Goal: Task Accomplishment & Management: Use online tool/utility

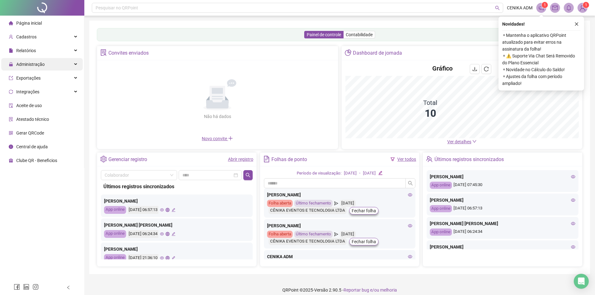
click at [24, 64] on span "Administração" at bounding box center [30, 64] width 28 height 5
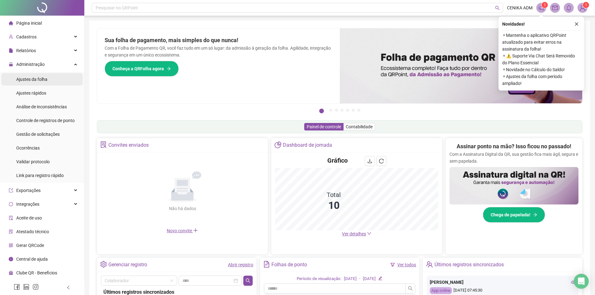
click at [36, 82] on span "Ajustes da folha" at bounding box center [31, 79] width 31 height 5
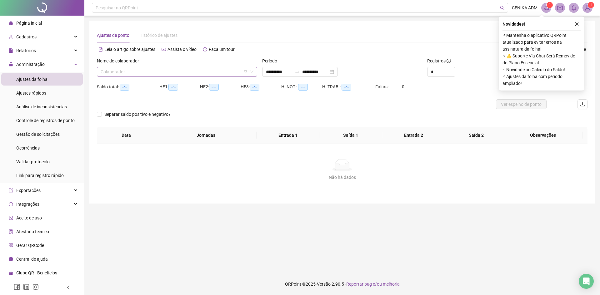
click at [188, 73] on input "search" at bounding box center [174, 71] width 147 height 9
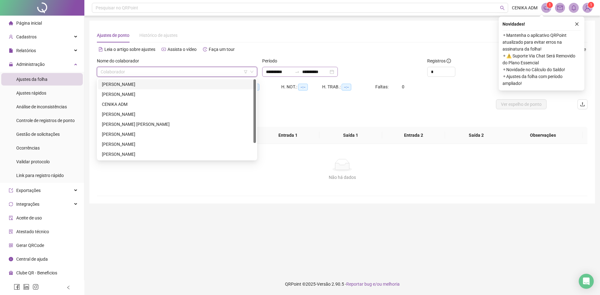
drag, startPoint x: 351, startPoint y: 64, endPoint x: 344, endPoint y: 67, distance: 8.1
click at [351, 65] on div "Período" at bounding box center [342, 61] width 160 height 9
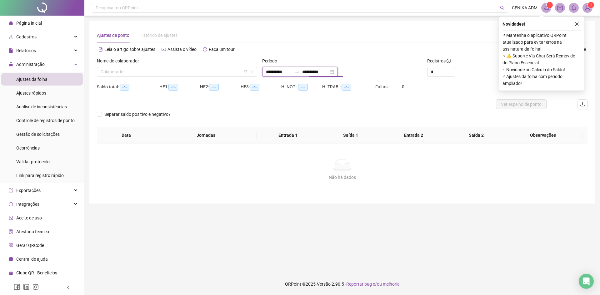
click at [320, 70] on input "**********" at bounding box center [315, 71] width 26 height 7
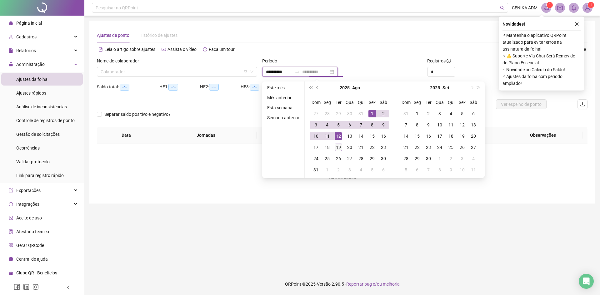
type input "**********"
click at [341, 147] on div "19" at bounding box center [338, 147] width 7 height 7
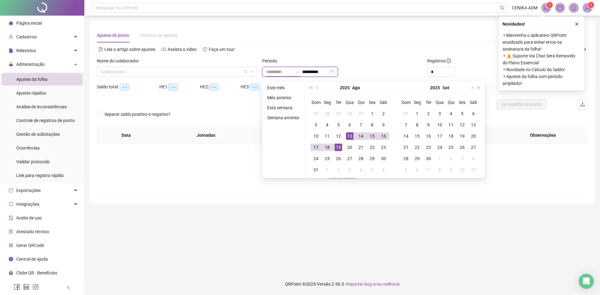
type input "**********"
drag, startPoint x: 383, startPoint y: 55, endPoint x: 274, endPoint y: 67, distance: 110.1
click at [383, 55] on div "Alternar para versão lite" at bounding box center [464, 52] width 245 height 10
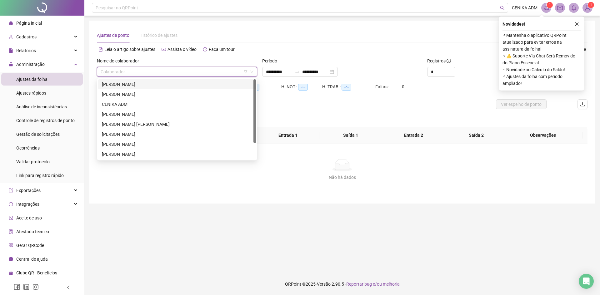
click at [229, 68] on input "search" at bounding box center [174, 71] width 147 height 9
click at [167, 146] on div "ISABELA DIAS LOPES" at bounding box center [177, 144] width 150 height 7
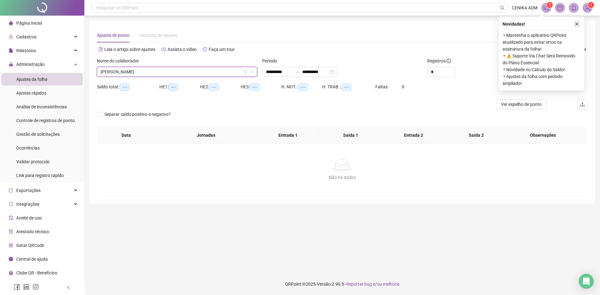
click at [574, 24] on icon "close" at bounding box center [576, 24] width 4 height 4
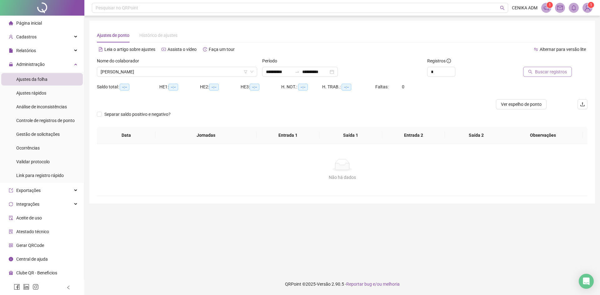
click at [548, 72] on span "Buscar registros" at bounding box center [551, 71] width 32 height 7
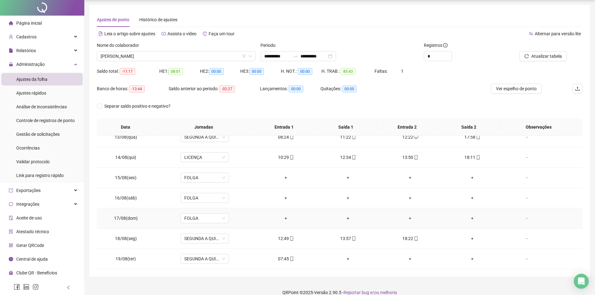
scroll to position [24, 0]
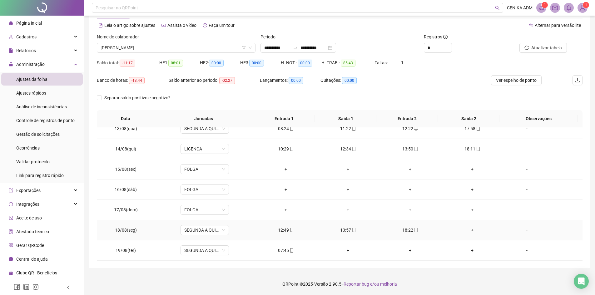
click at [470, 229] on div "+" at bounding box center [472, 230] width 52 height 7
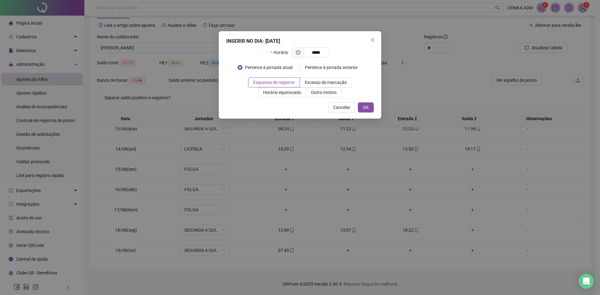
type input "*****"
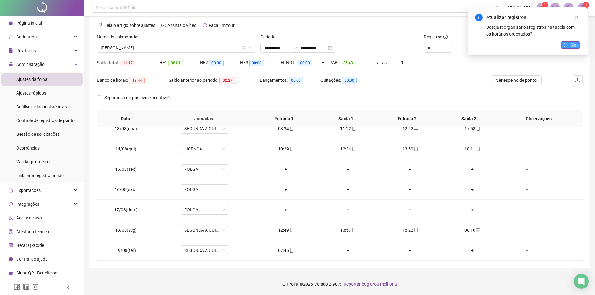
click at [573, 43] on span "Sim" at bounding box center [573, 45] width 7 height 7
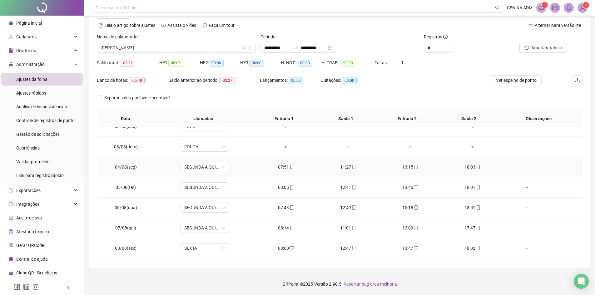
scroll to position [94, 0]
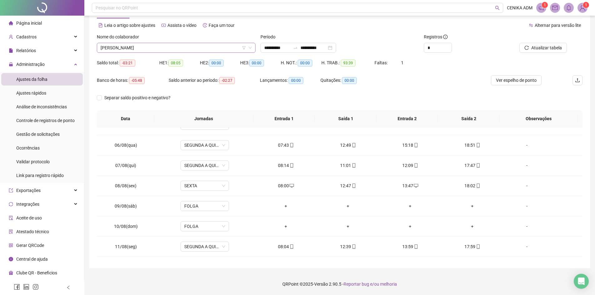
click at [180, 52] on span "ISABELA DIAS LOPES" at bounding box center [176, 47] width 151 height 9
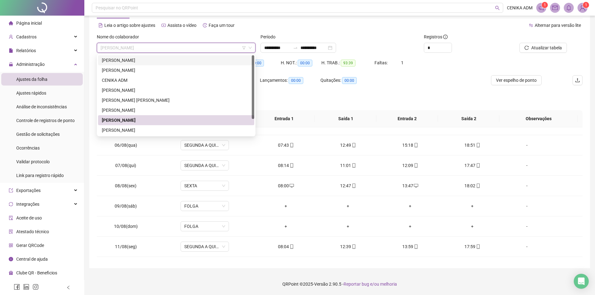
click at [161, 61] on div "ALEXIA DIAS SILVA" at bounding box center [176, 60] width 149 height 7
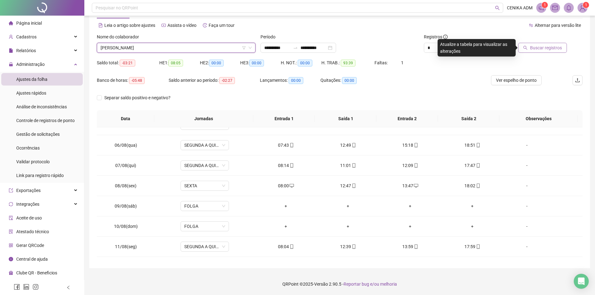
click at [532, 49] on span "Buscar registros" at bounding box center [546, 47] width 32 height 7
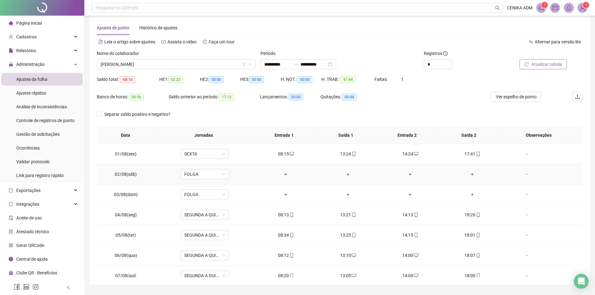
scroll to position [0, 0]
